Goal: Task Accomplishment & Management: Use online tool/utility

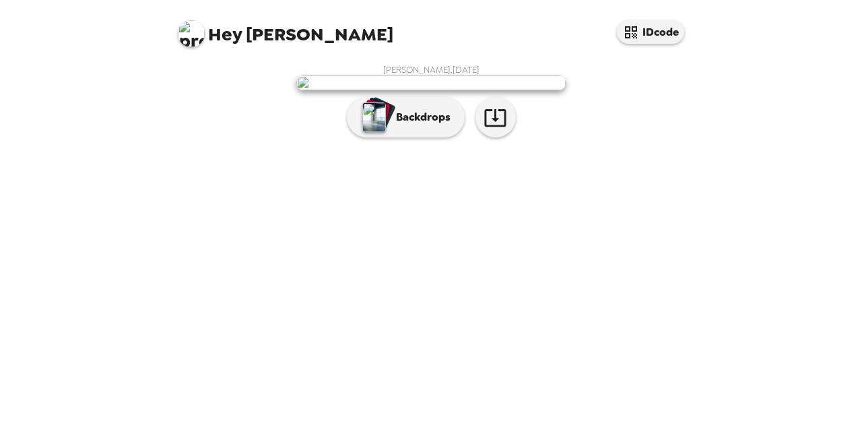
scroll to position [55, 0]
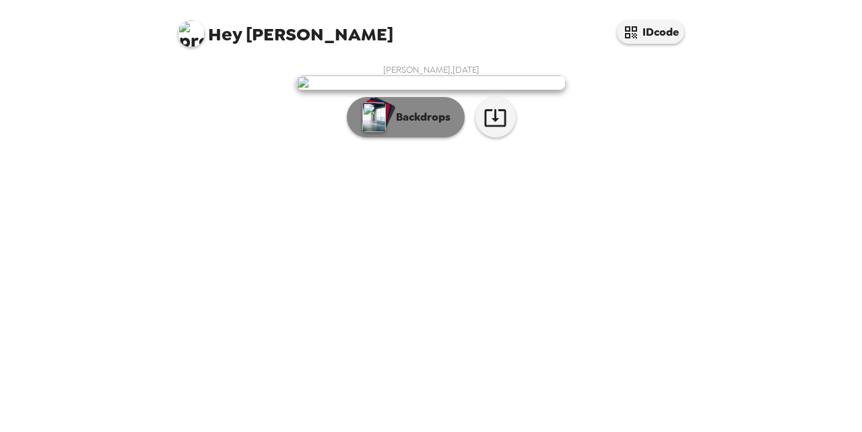
click at [421, 125] on p "Backdrops" at bounding box center [419, 117] width 61 height 16
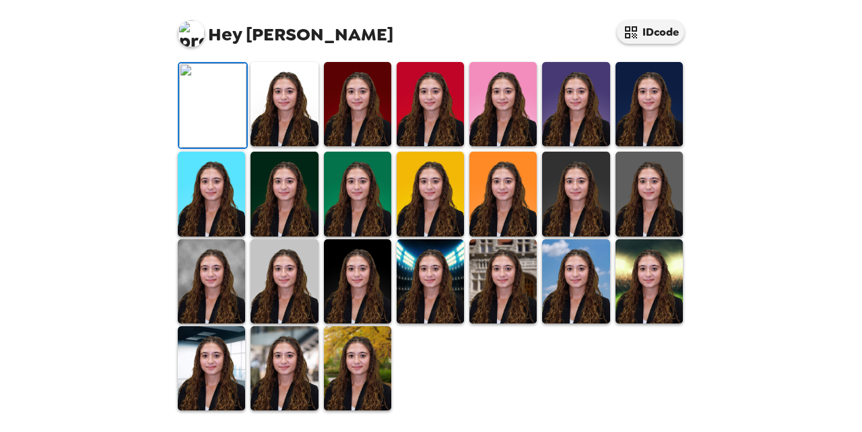
scroll to position [288, 0]
click at [289, 146] on img at bounding box center [283, 104] width 67 height 84
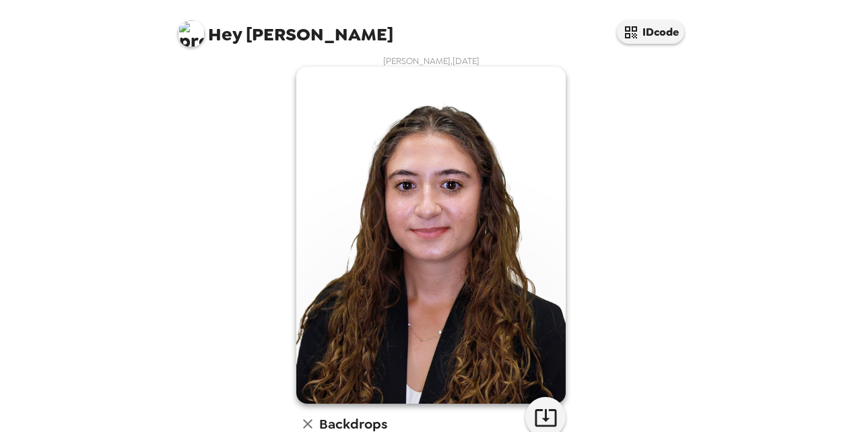
scroll to position [8, 0]
